Goal: Task Accomplishment & Management: Complete application form

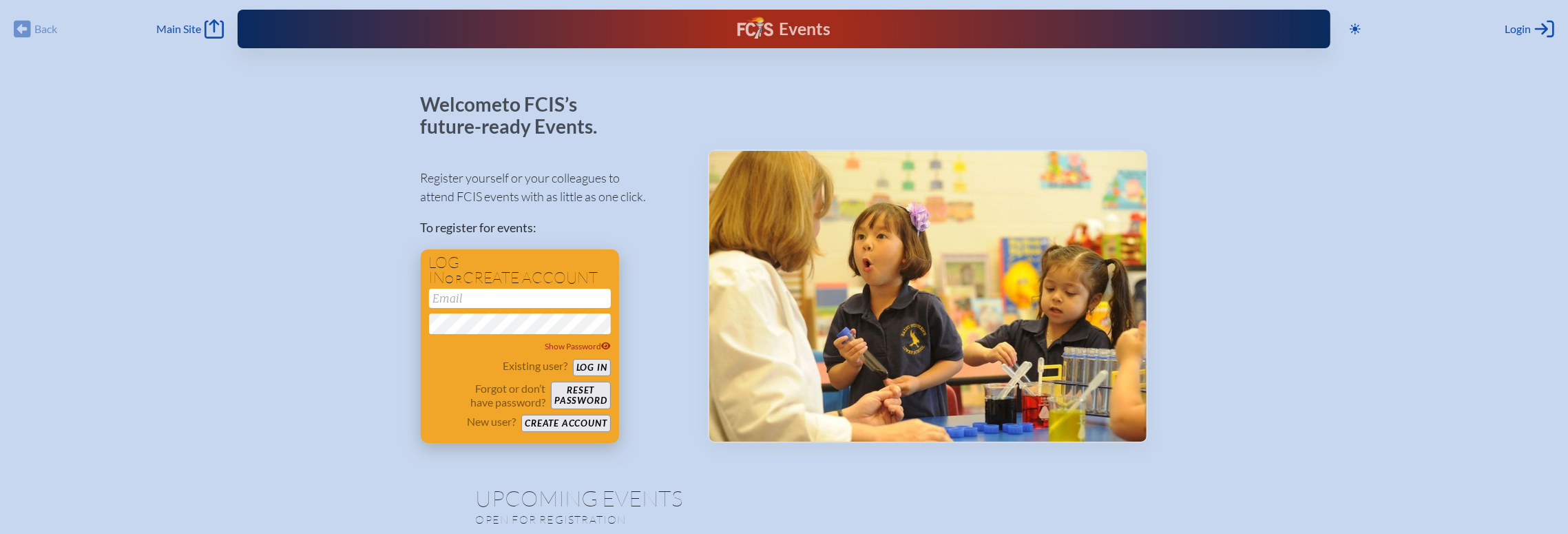
type input "[EMAIL_ADDRESS][DOMAIN_NAME]"
click at [588, 366] on button "Log in" at bounding box center [591, 368] width 38 height 18
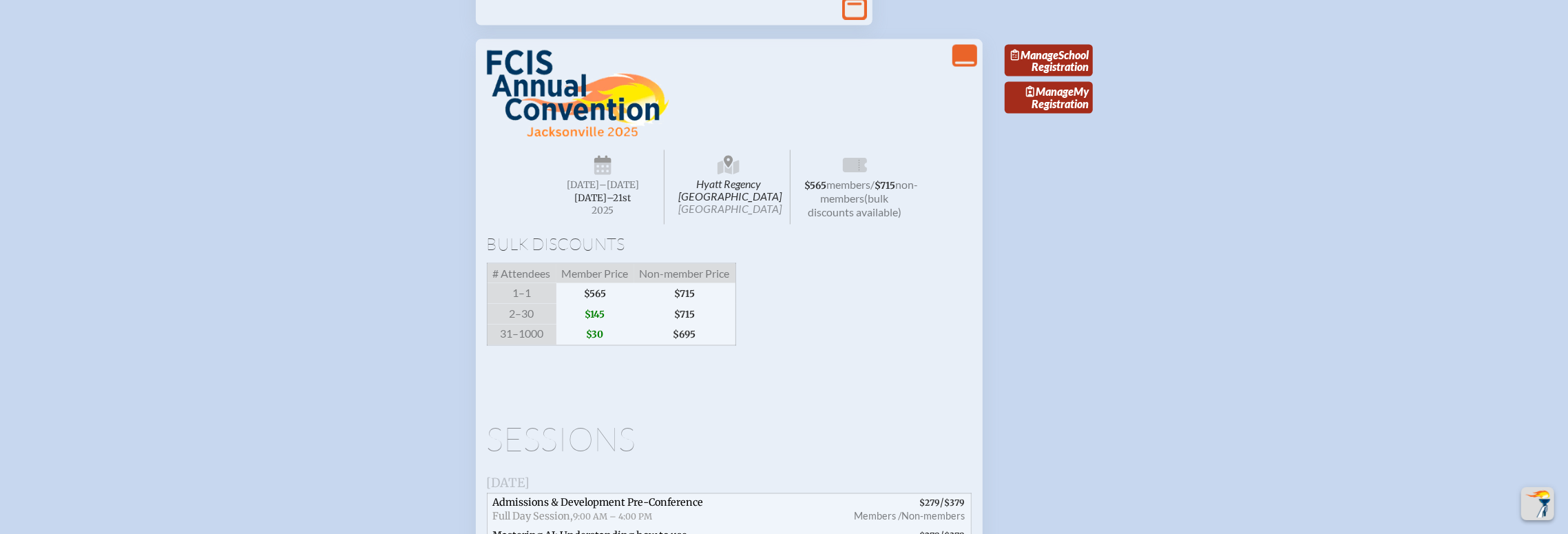
scroll to position [2035, 0]
click at [1055, 77] on link "Manage School Registration" at bounding box center [1049, 60] width 89 height 32
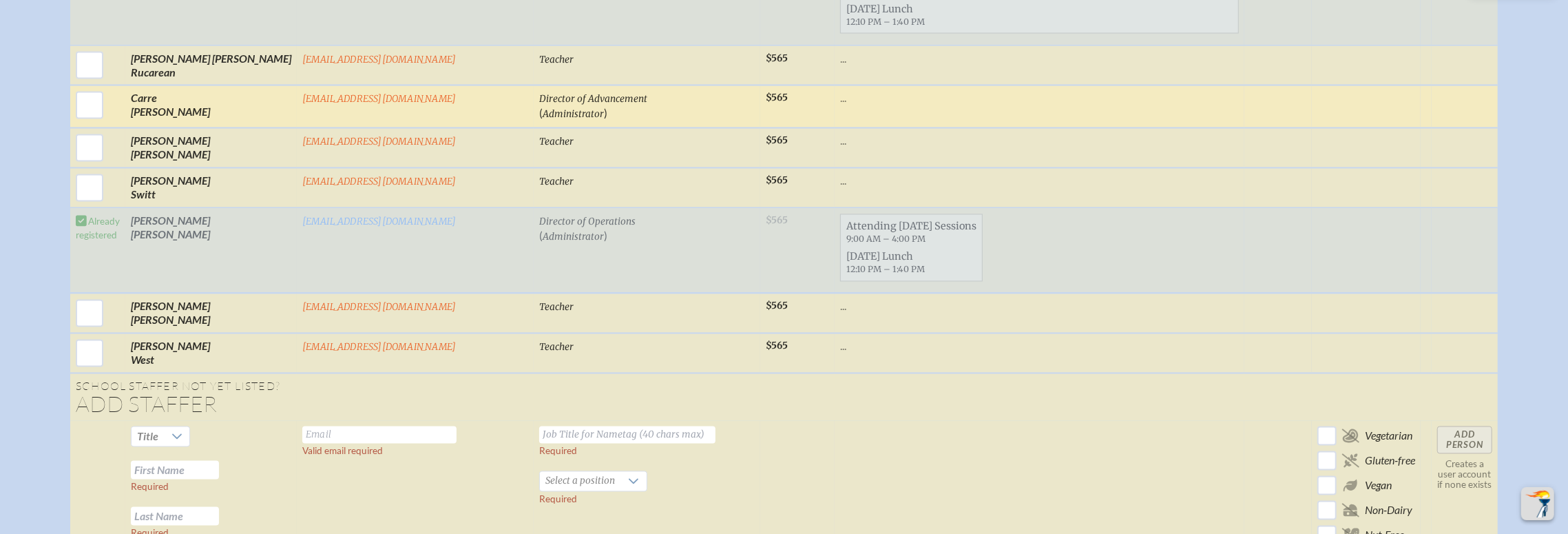
scroll to position [2186, 0]
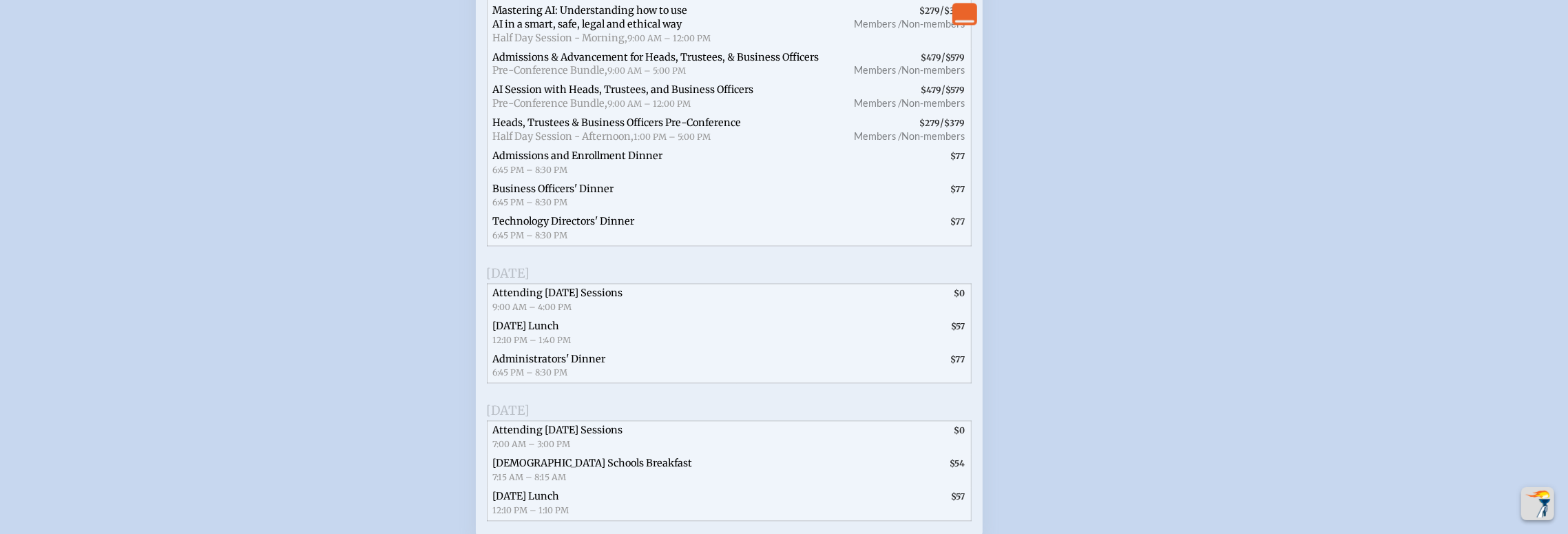
scroll to position [2524, 0]
